Goal: Find specific page/section: Find specific page/section

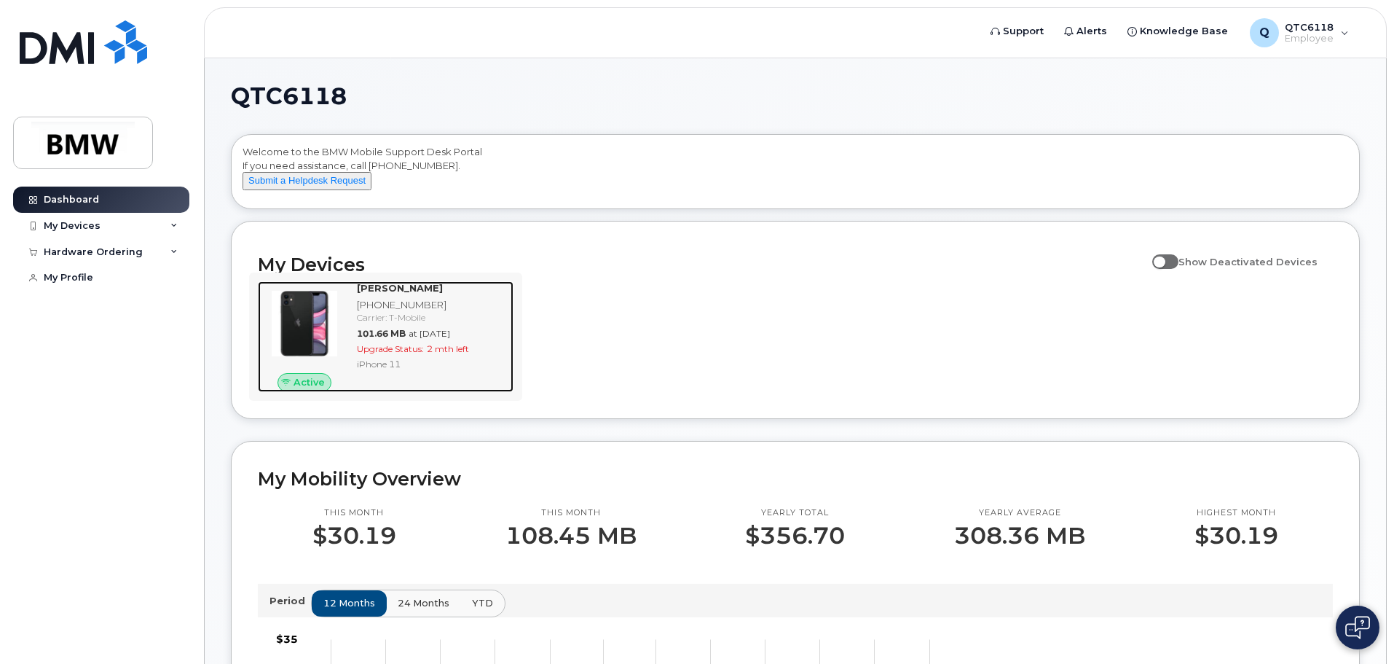
click at [369, 370] on div "iPhone 11" at bounding box center [432, 364] width 151 height 12
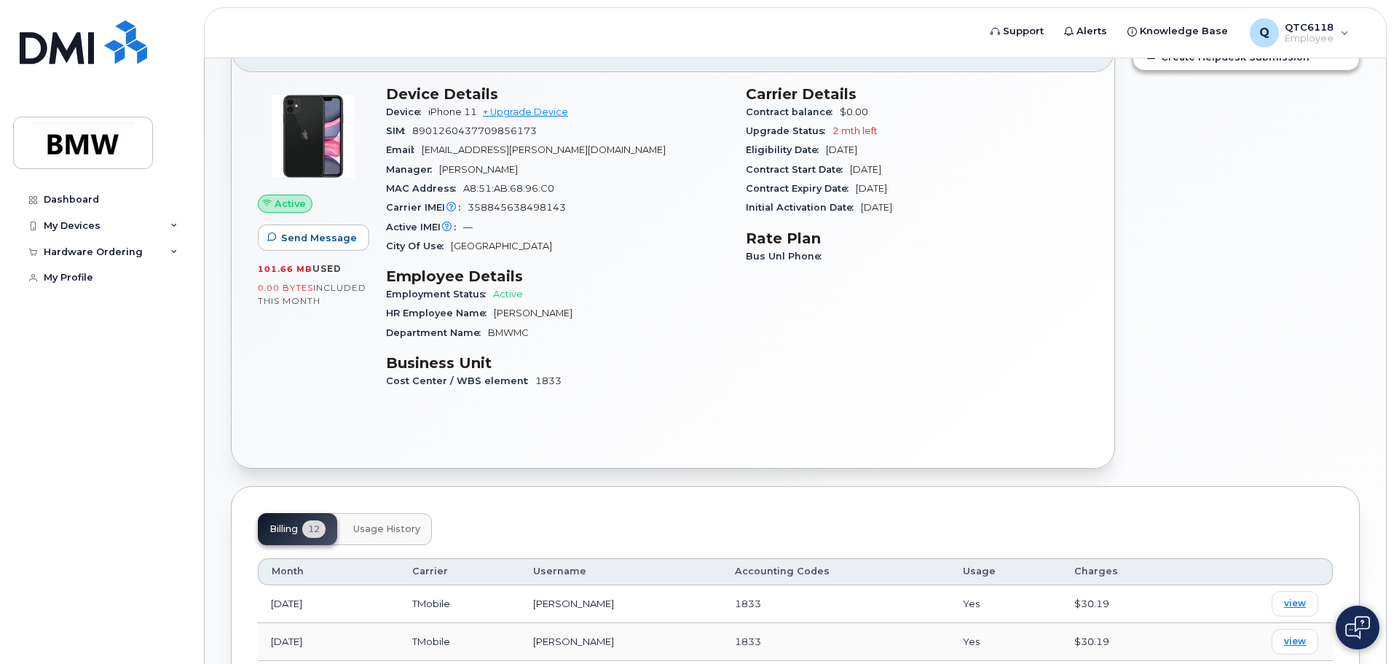
scroll to position [149, 0]
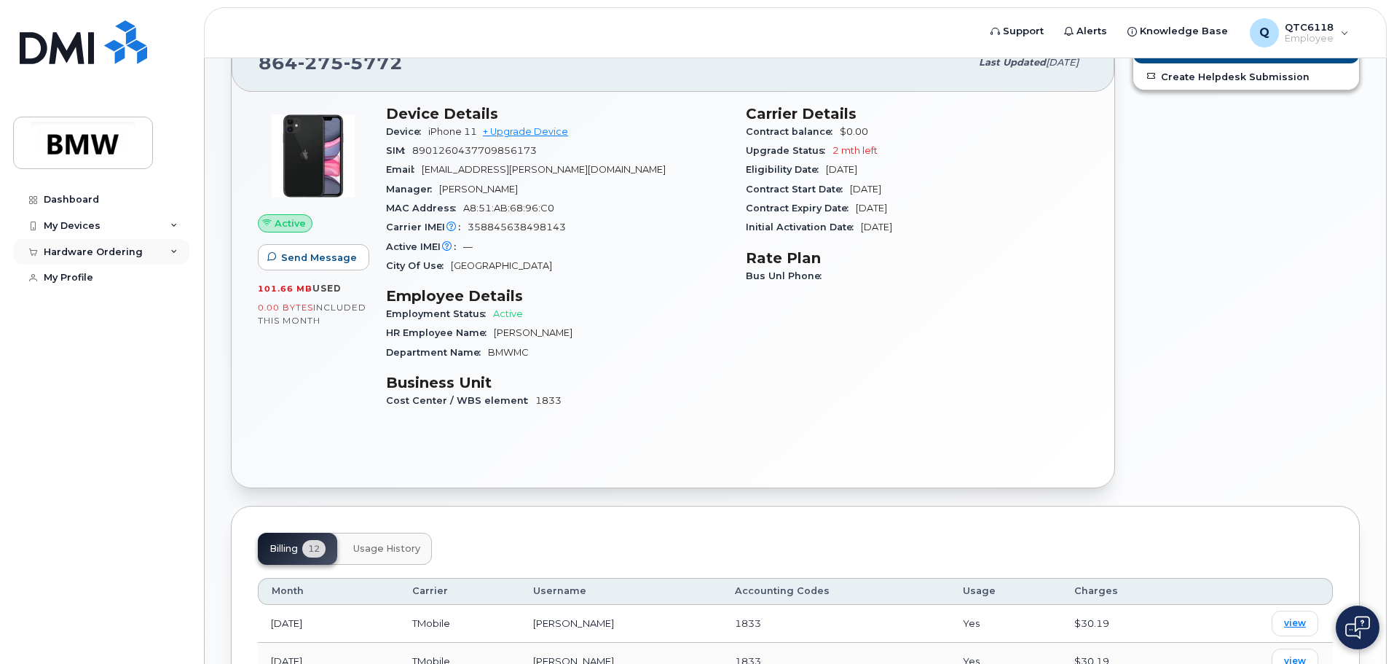
click at [173, 254] on icon at bounding box center [173, 251] width 7 height 7
click at [176, 222] on icon at bounding box center [173, 225] width 7 height 7
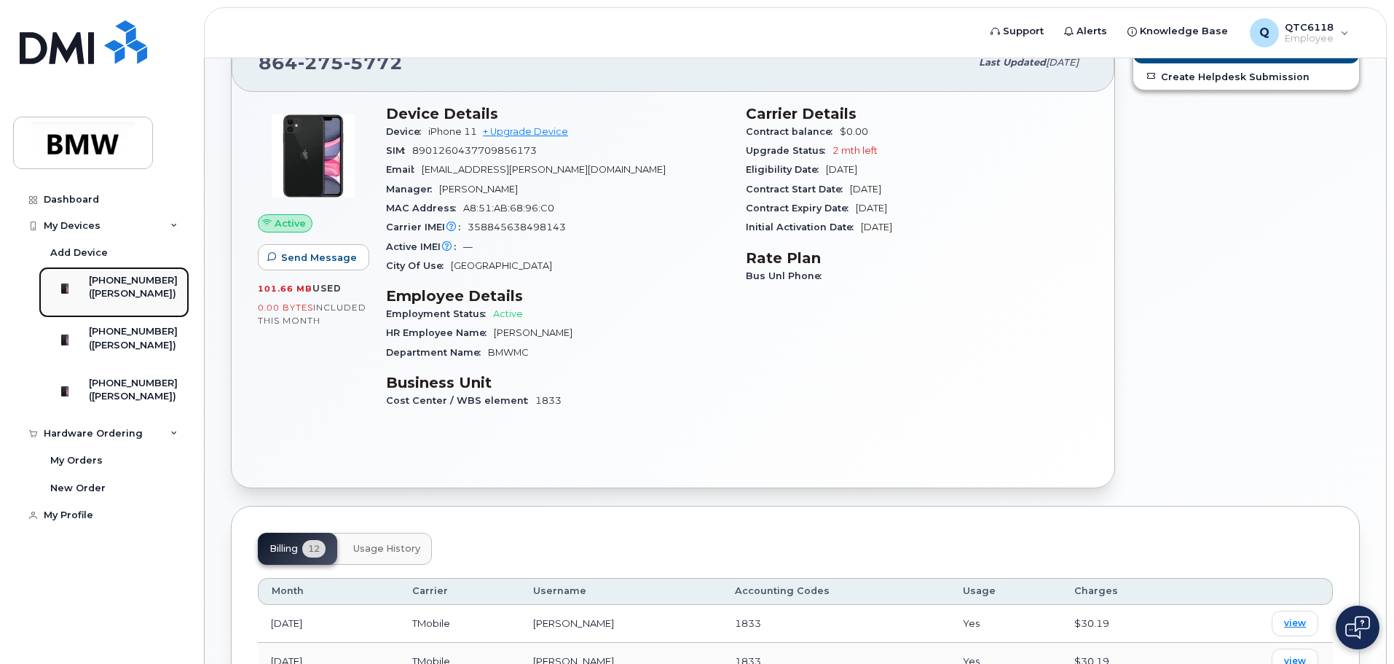
click at [132, 275] on div "[PHONE_NUMBER]" at bounding box center [133, 280] width 89 height 13
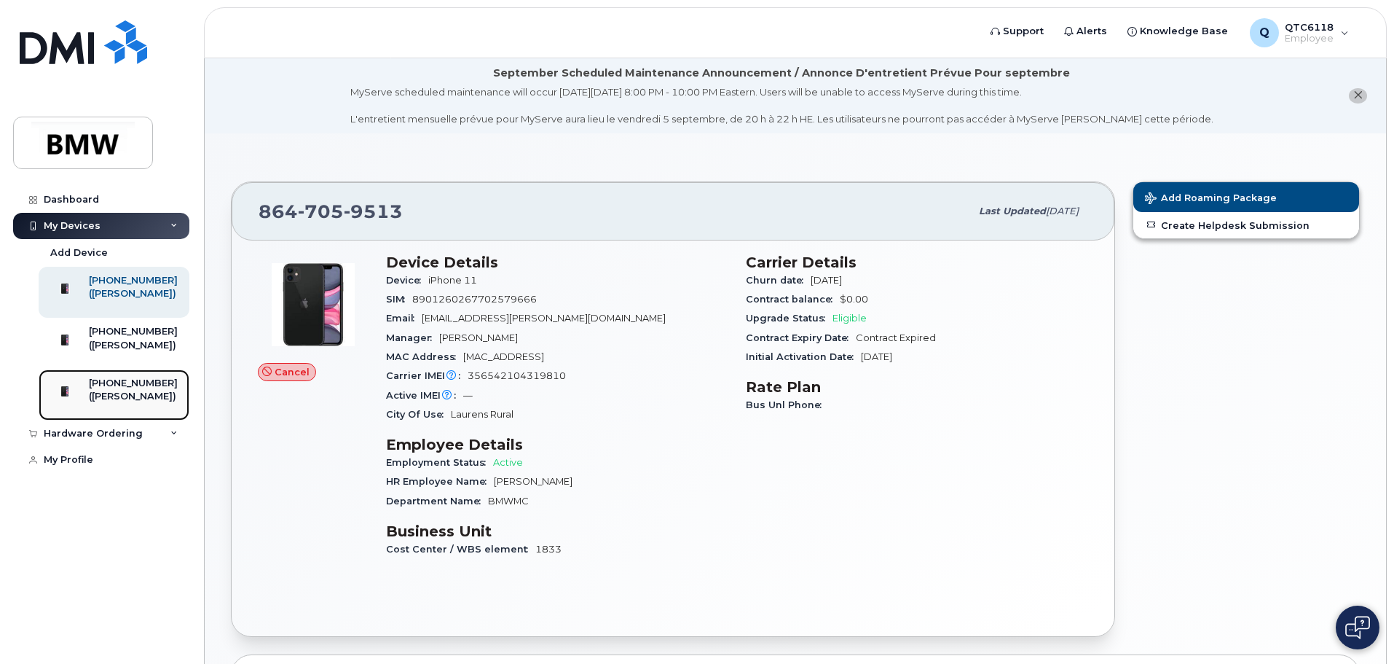
click at [135, 403] on div "([PERSON_NAME])" at bounding box center [133, 396] width 89 height 13
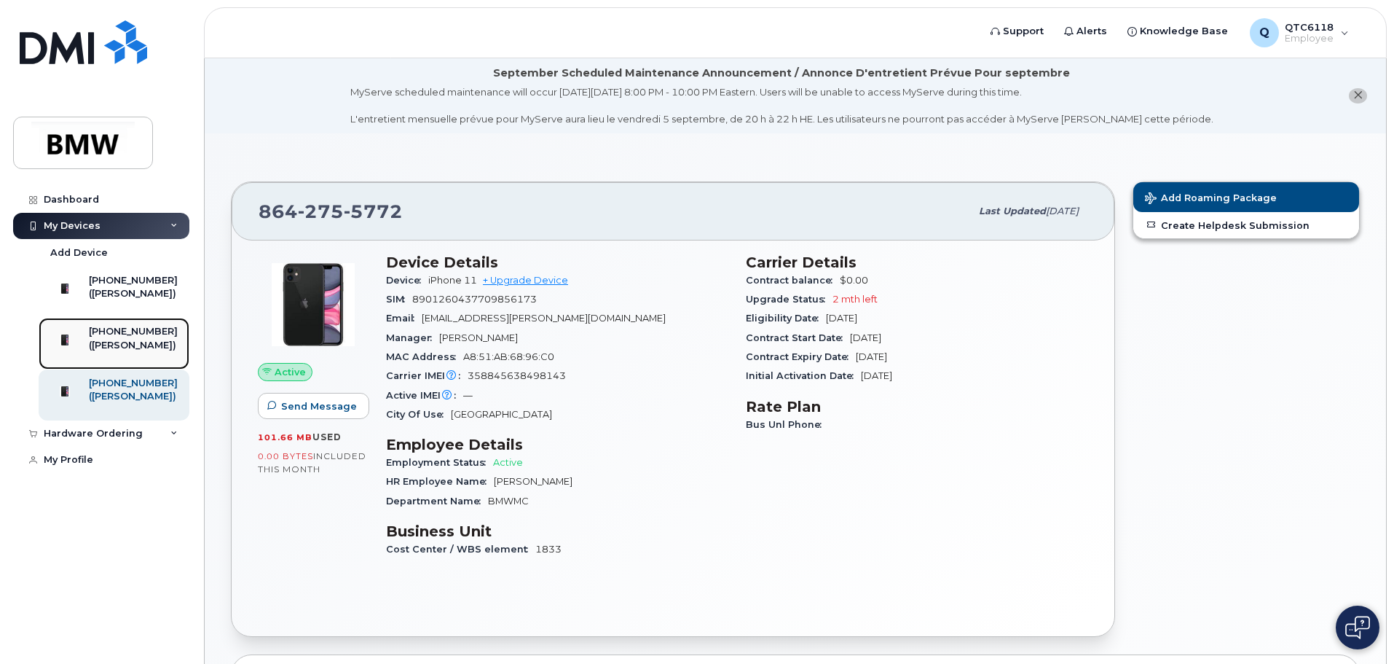
click at [133, 352] on div "([PERSON_NAME])" at bounding box center [133, 345] width 89 height 13
